Goal: Navigation & Orientation: Find specific page/section

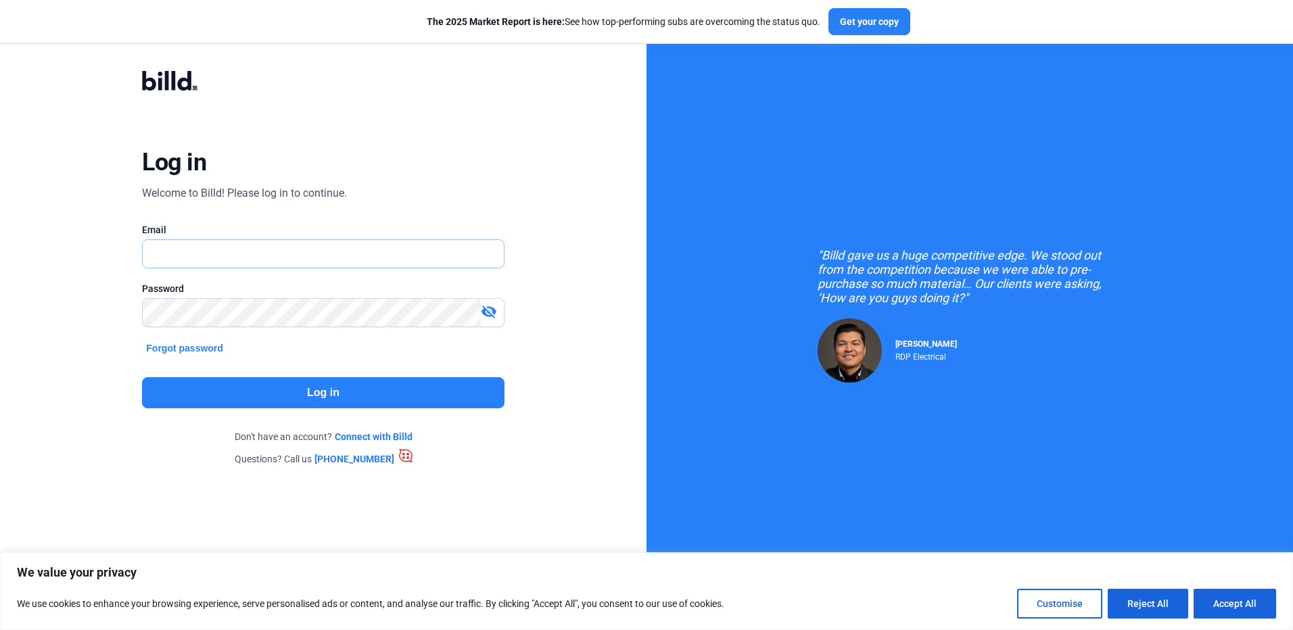
click at [350, 265] on input "text" at bounding box center [323, 254] width 360 height 28
type input "[EMAIL_ADDRESS][DOMAIN_NAME]"
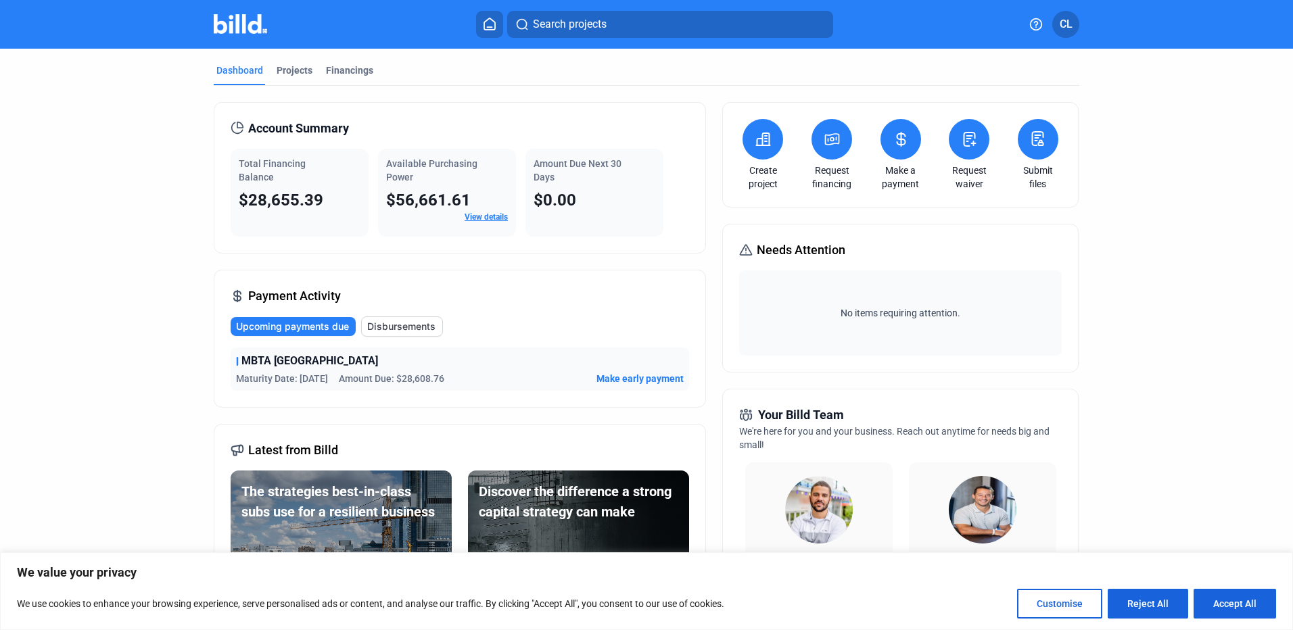
click at [1159, 245] on dashboard "Dashboard Projects Financings Account Summary Total Financing Balance $28,655.3…" at bounding box center [646, 516] width 1163 height 935
drag, startPoint x: 282, startPoint y: 69, endPoint x: 343, endPoint y: 78, distance: 62.2
click at [283, 69] on div "Projects" at bounding box center [294, 71] width 36 height 14
